Goal: Browse casually

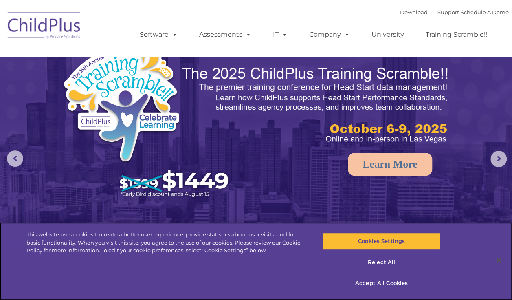
select select "MEDIUM"
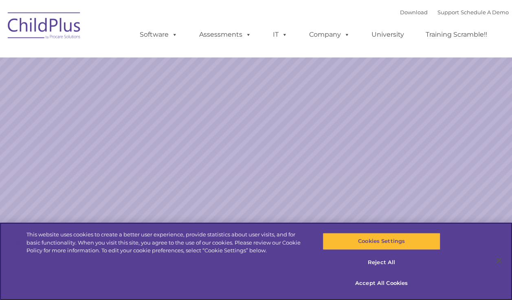
select select "MEDIUM"
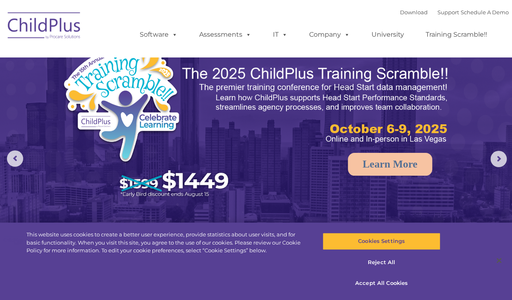
click at [498, 157] on rs-arrow at bounding box center [498, 159] width 16 height 16
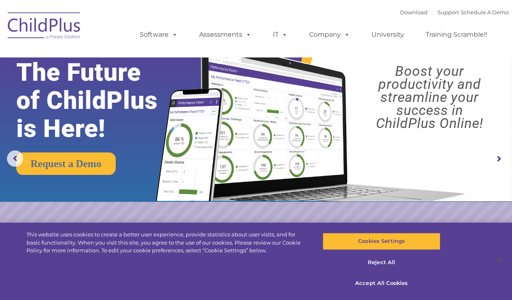
click at [4, 0] on nav "Download Support | Schedule A Demo  MENU MENU Software ChildPlus: The original…" at bounding box center [256, 28] width 512 height 57
click at [478, 183] on rs-layer-wrap at bounding box center [319, 114] width 321 height 174
click at [477, 184] on rs-layer-wrap at bounding box center [319, 114] width 321 height 174
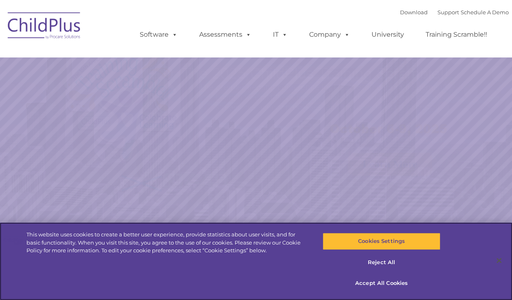
select select "MEDIUM"
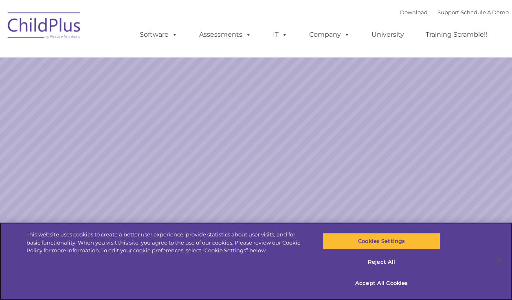
select select "MEDIUM"
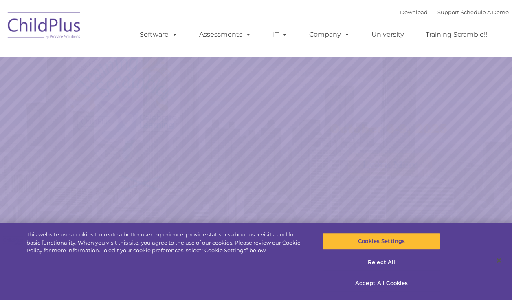
select select "MEDIUM"
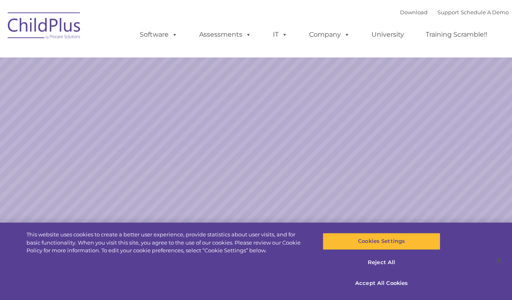
select select "MEDIUM"
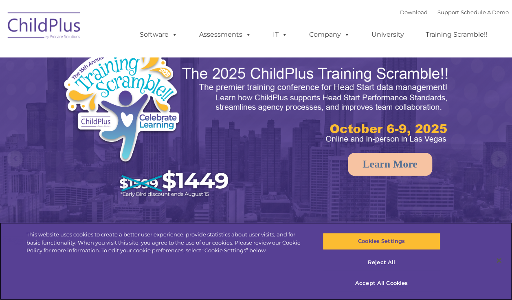
select select "MEDIUM"
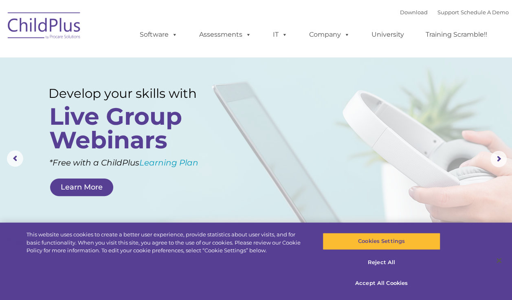
click at [55, 24] on img at bounding box center [44, 27] width 81 height 41
click at [59, 31] on img at bounding box center [44, 27] width 81 height 41
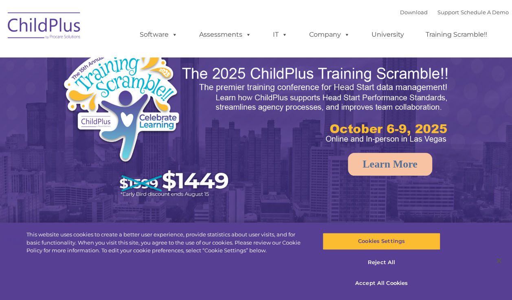
select select "MEDIUM"
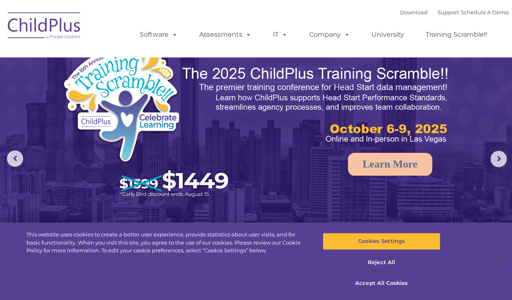
click at [51, 24] on img at bounding box center [44, 27] width 81 height 41
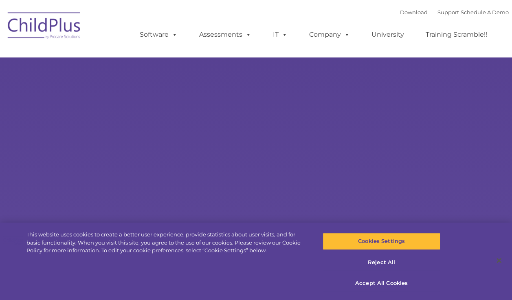
type input ""
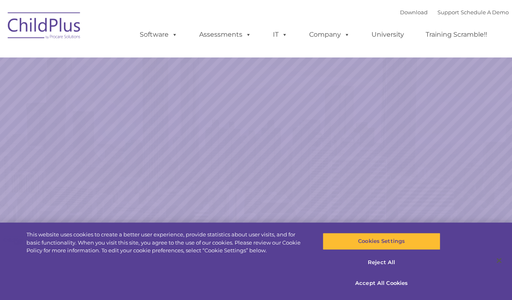
select select "MEDIUM"
